Goal: Transaction & Acquisition: Purchase product/service

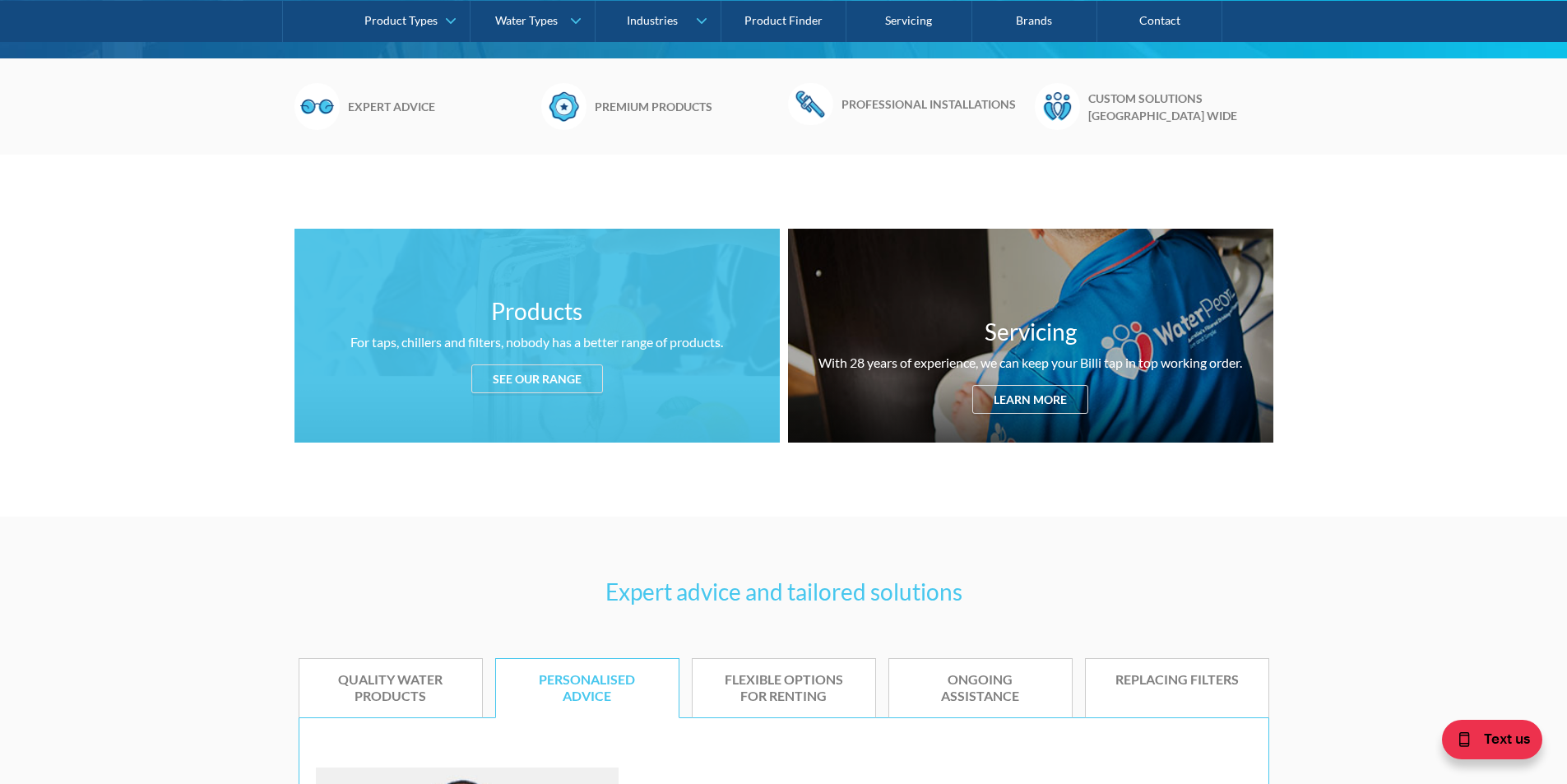
click at [554, 383] on div "See our range" at bounding box center [537, 378] width 132 height 29
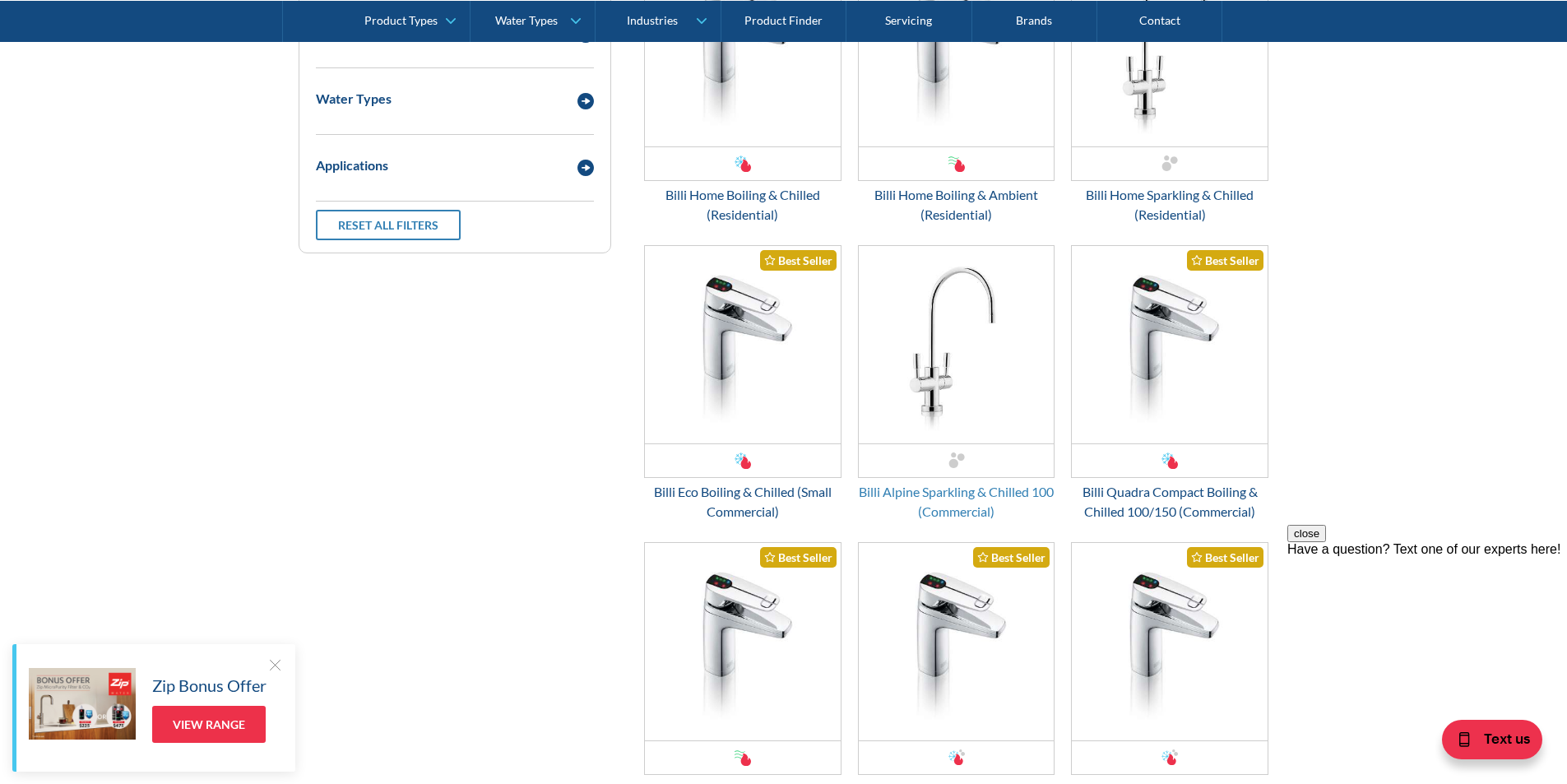
scroll to position [2335, 0]
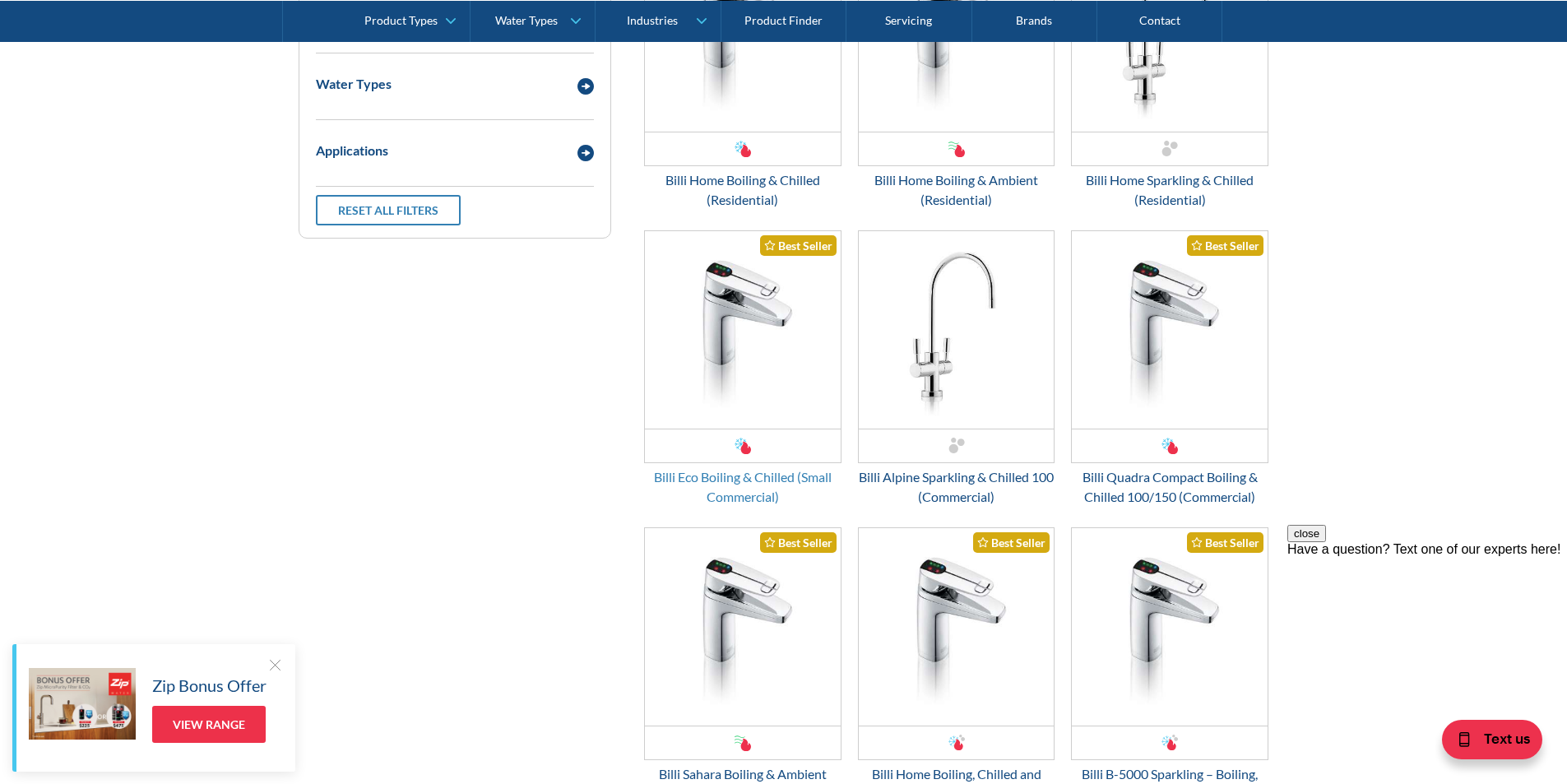
click at [728, 482] on div "Billi Eco Boiling & Chilled (Small Commercial)" at bounding box center [743, 486] width 197 height 39
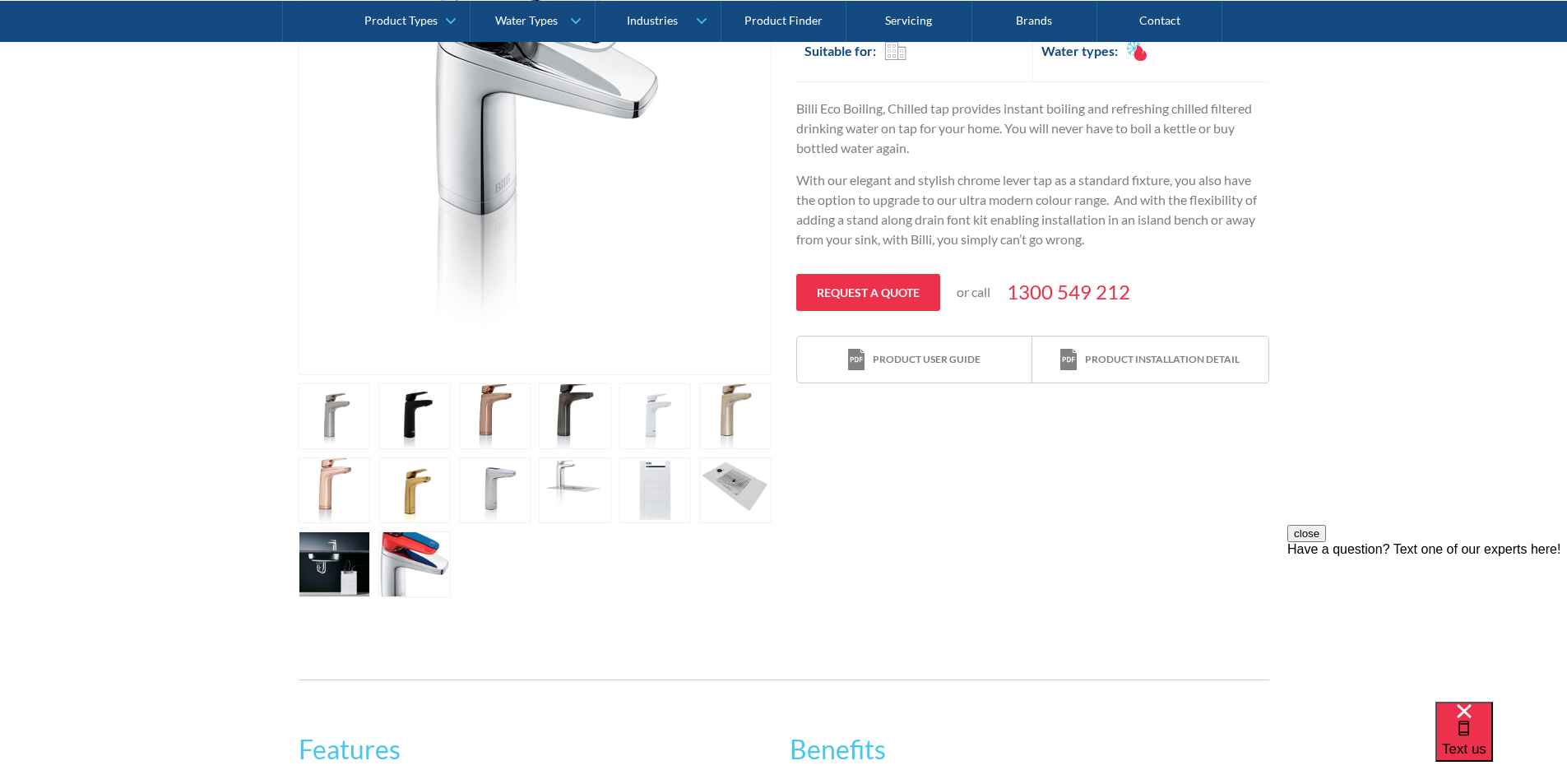
click at [662, 496] on link "open lightbox" at bounding box center [656, 490] width 73 height 65
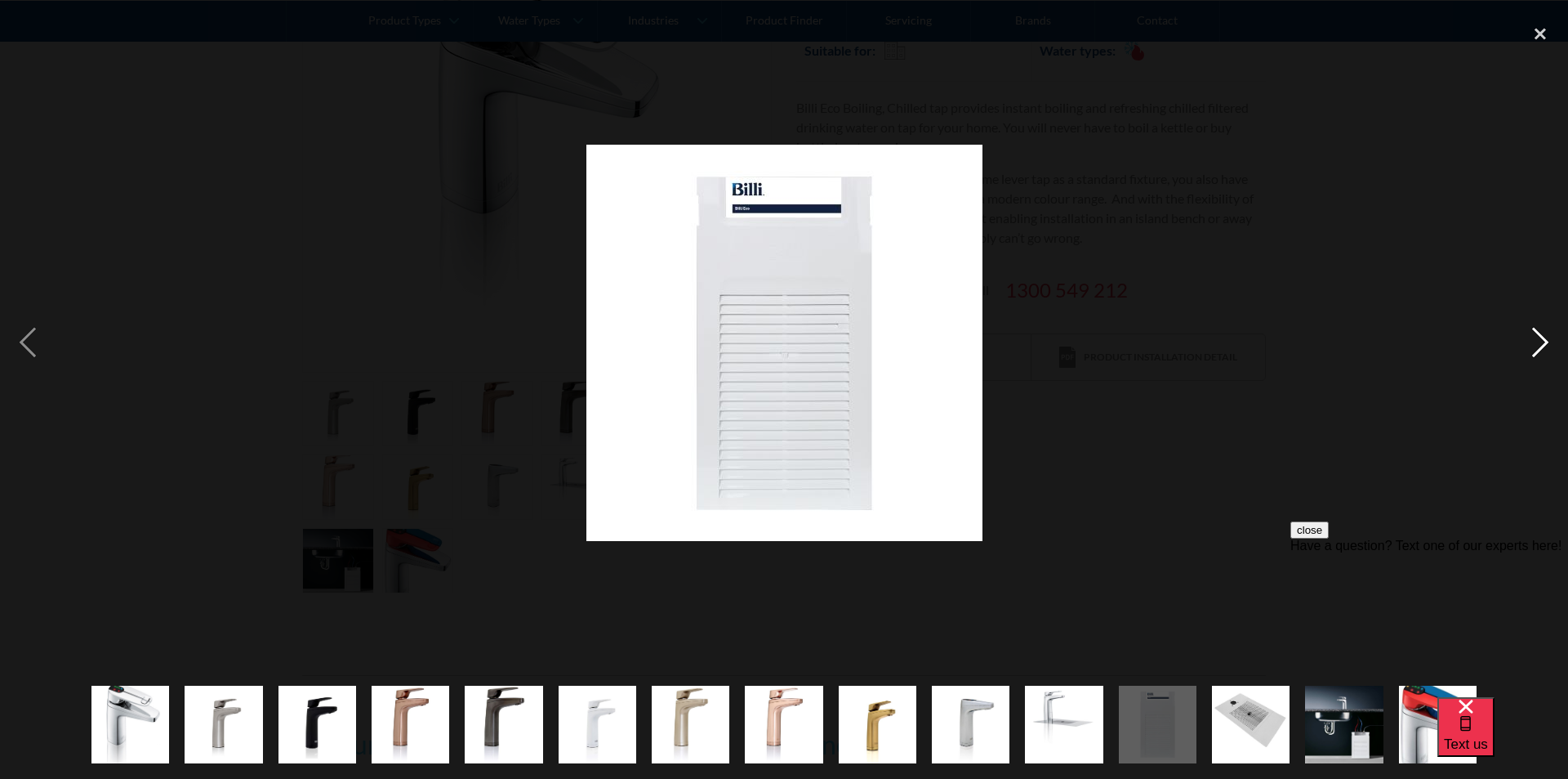
click at [1534, 339] on div "next image" at bounding box center [1539, 343] width 55 height 654
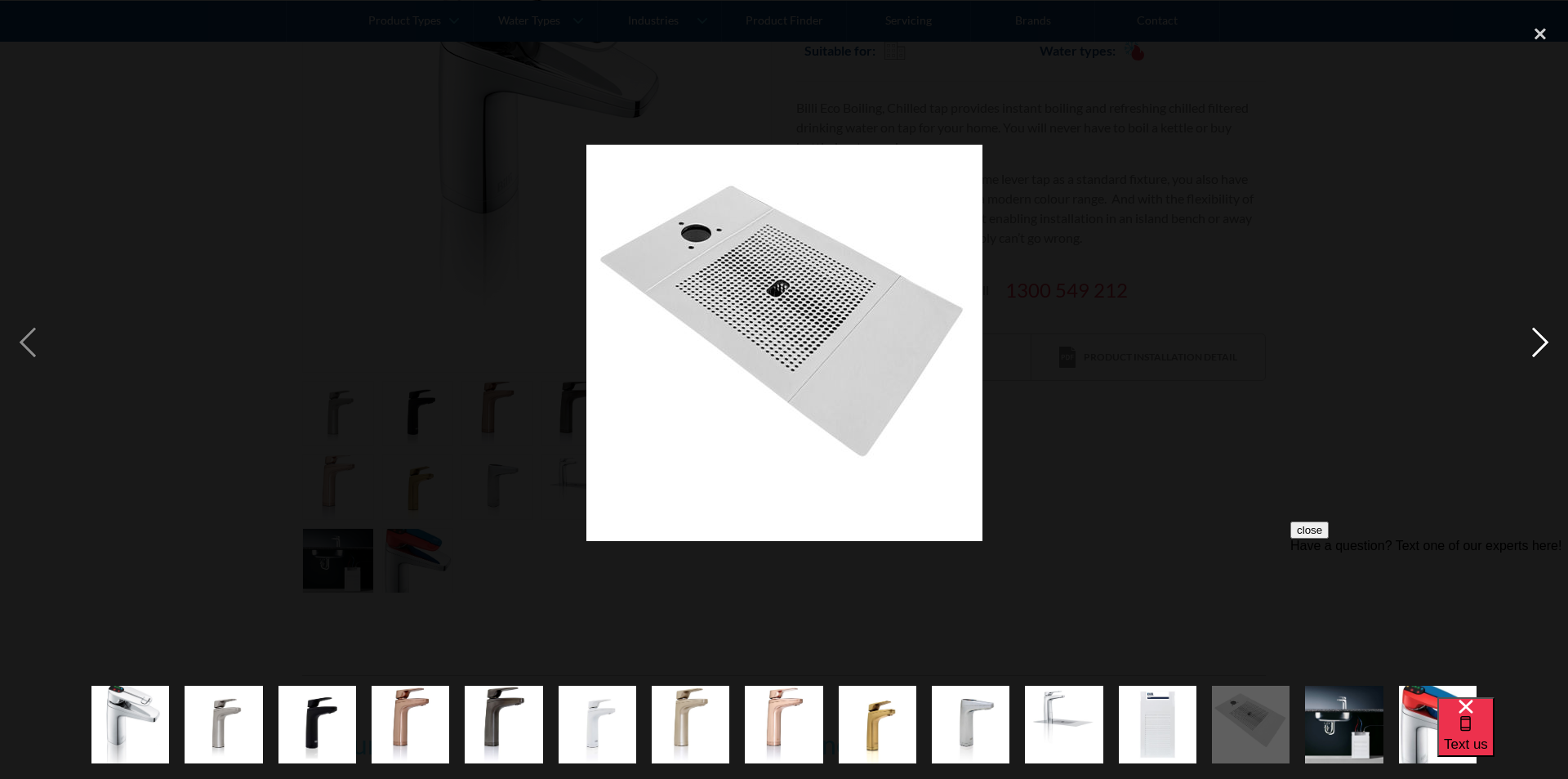
click at [1534, 339] on div "next image" at bounding box center [1539, 343] width 55 height 654
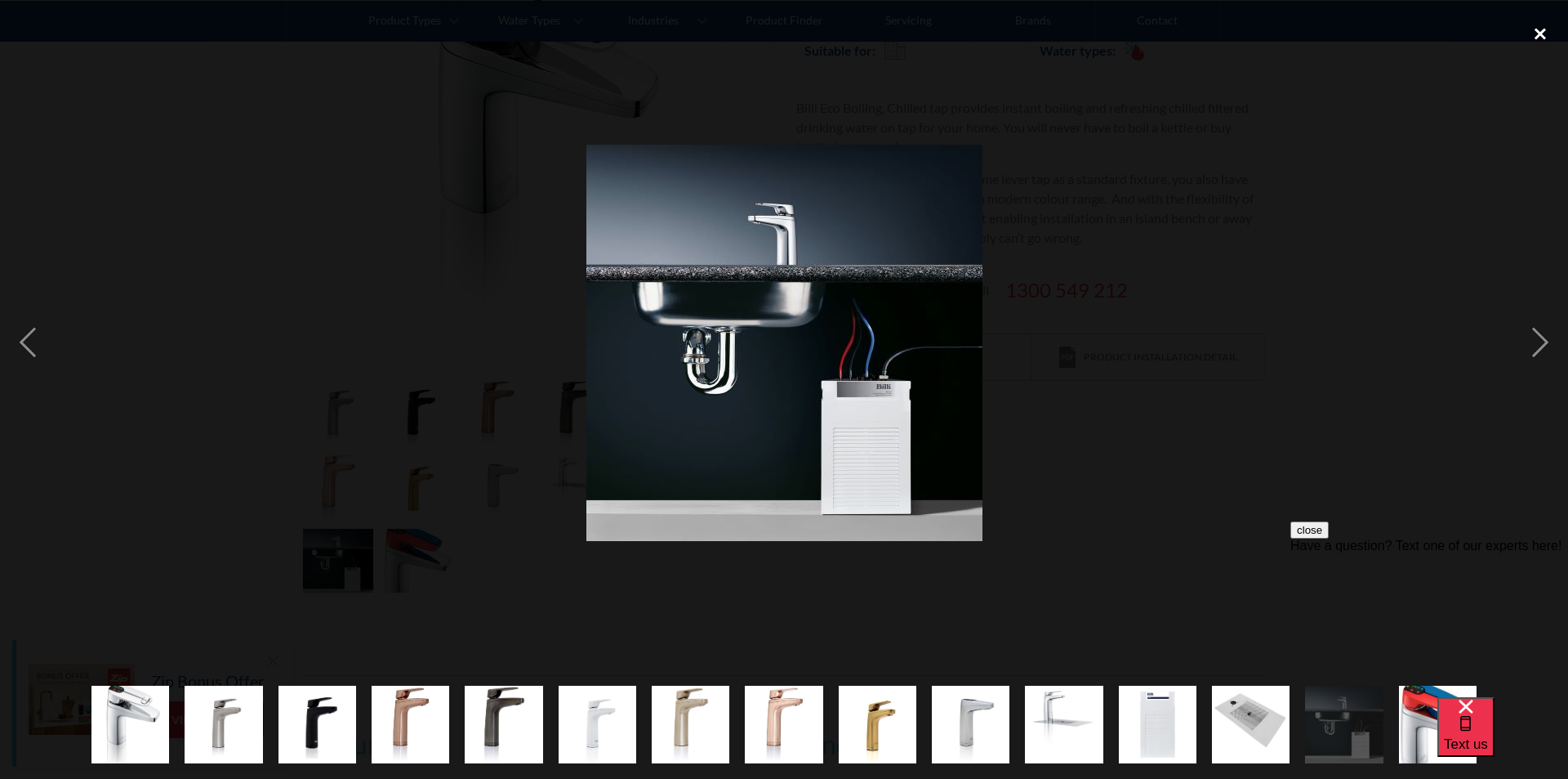
click at [1539, 29] on div "close lightbox" at bounding box center [1539, 33] width 55 height 36
